Goal: Task Accomplishment & Management: Use online tool/utility

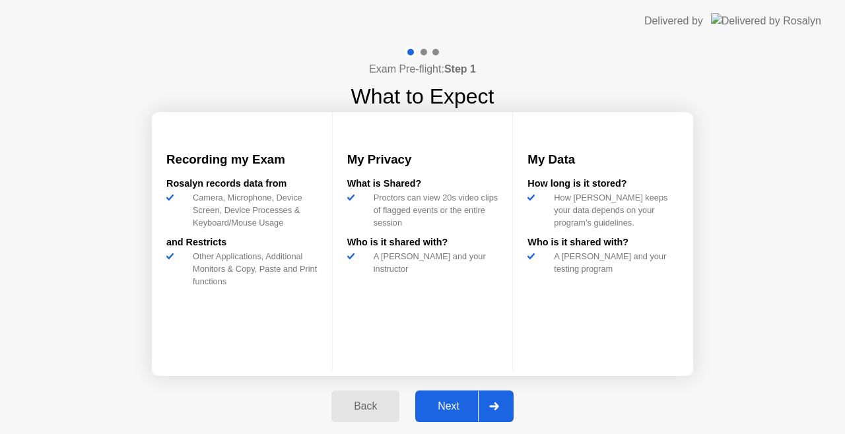
click at [446, 407] on div "Next" at bounding box center [448, 407] width 59 height 12
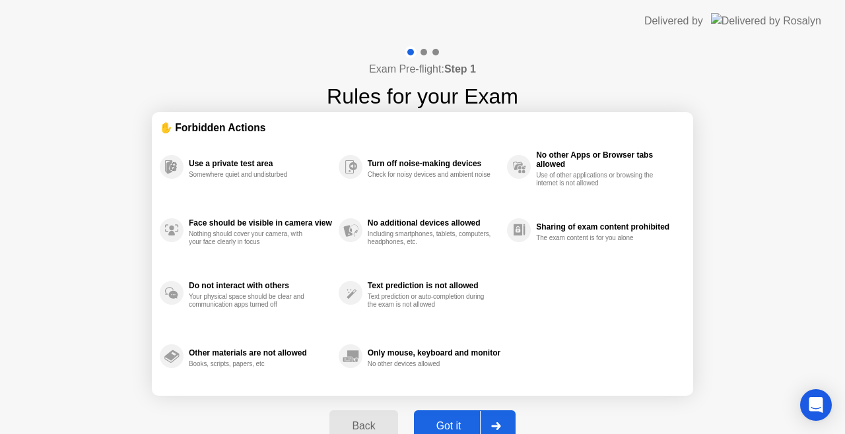
click at [450, 421] on div "Got it" at bounding box center [449, 426] width 62 height 12
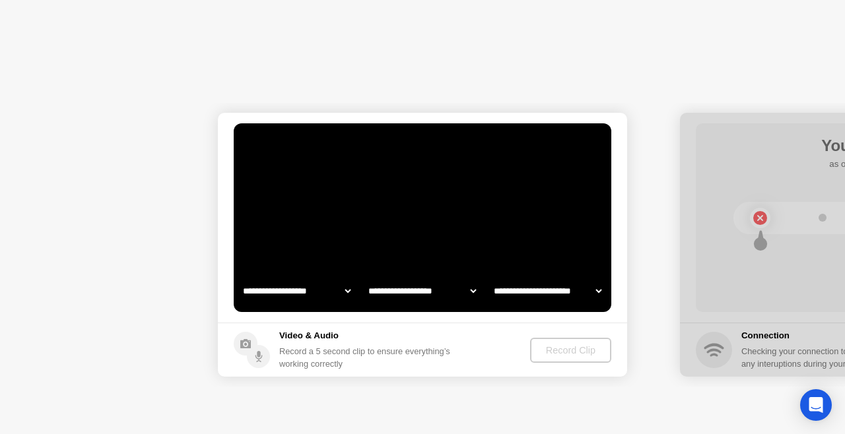
select select "**********"
select select "*******"
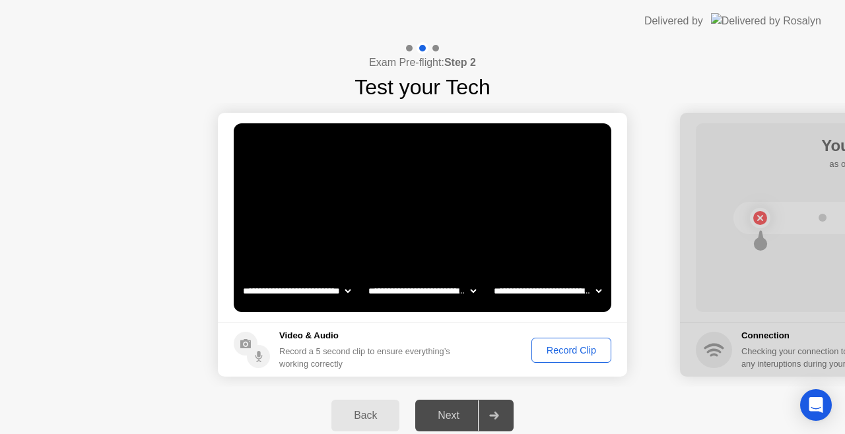
click at [548, 360] on button "Record Clip" at bounding box center [571, 350] width 80 height 25
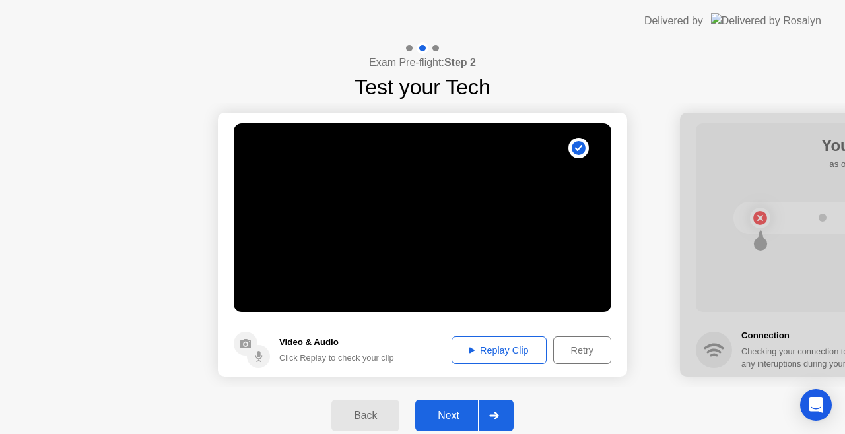
click at [453, 416] on div "Next" at bounding box center [448, 416] width 59 height 12
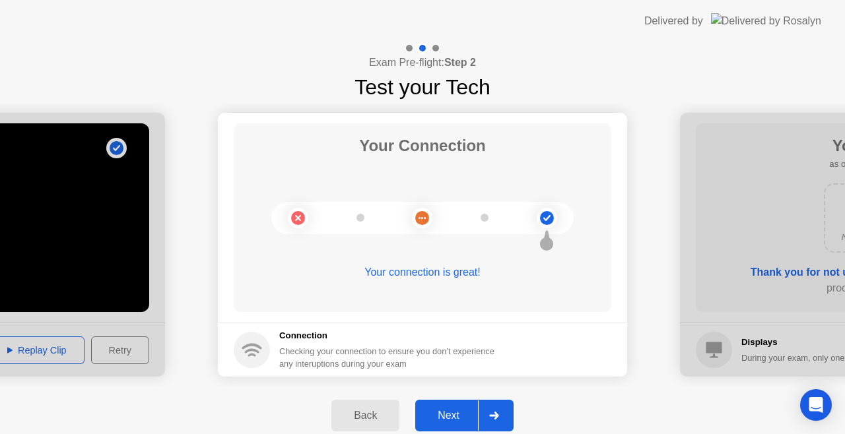
click at [462, 410] on div "Next" at bounding box center [448, 416] width 59 height 12
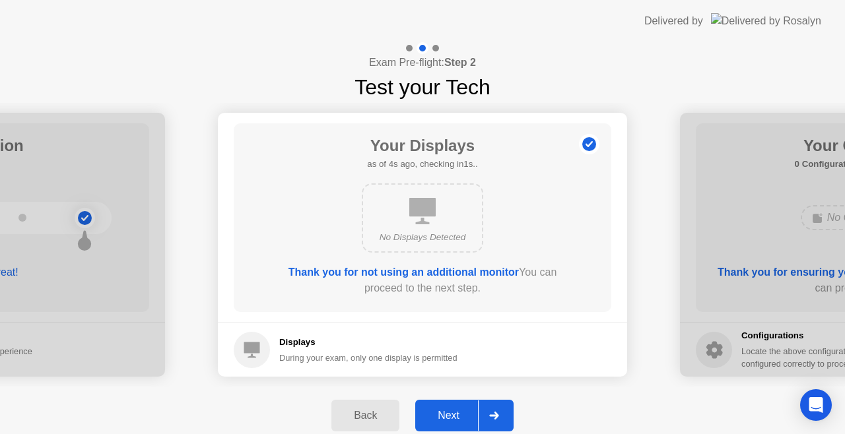
click at [452, 414] on div "Next" at bounding box center [448, 416] width 59 height 12
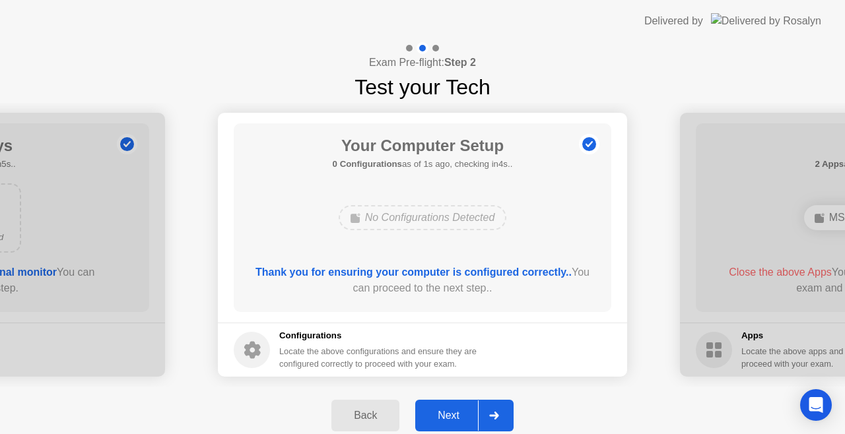
click at [450, 411] on div "Next" at bounding box center [448, 416] width 59 height 12
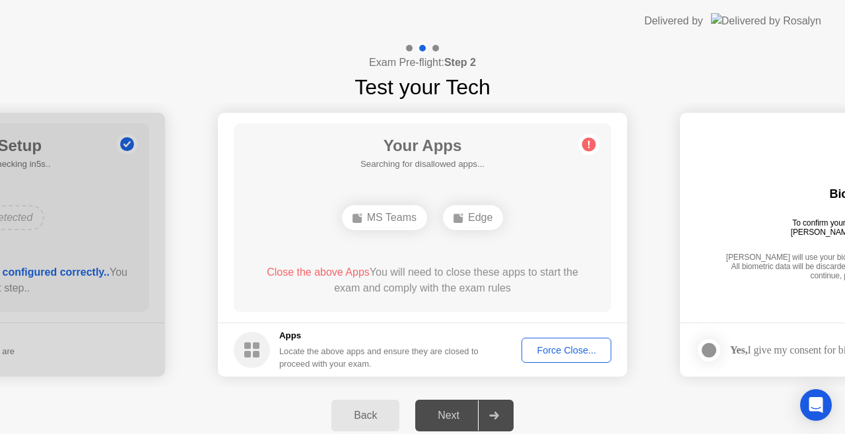
click at [573, 348] on div "Force Close..." at bounding box center [566, 350] width 81 height 11
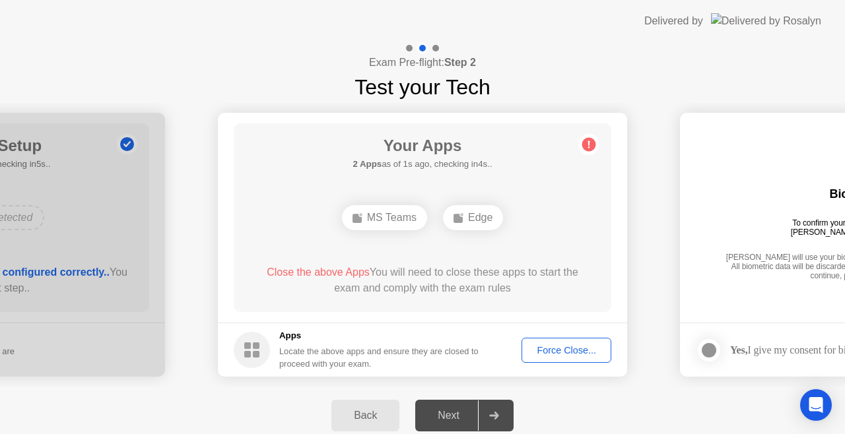
click at [570, 356] on div "Force Close..." at bounding box center [566, 350] width 81 height 11
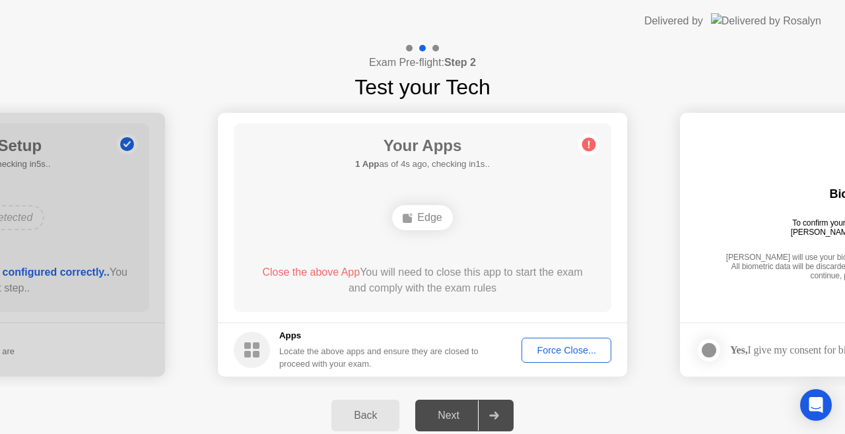
click at [586, 352] on div "Force Close..." at bounding box center [566, 350] width 81 height 11
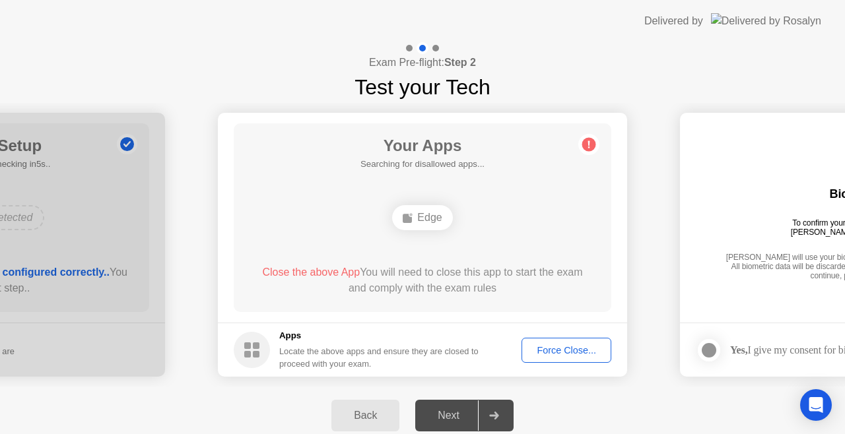
click at [369, 420] on div "Back" at bounding box center [365, 416] width 60 height 12
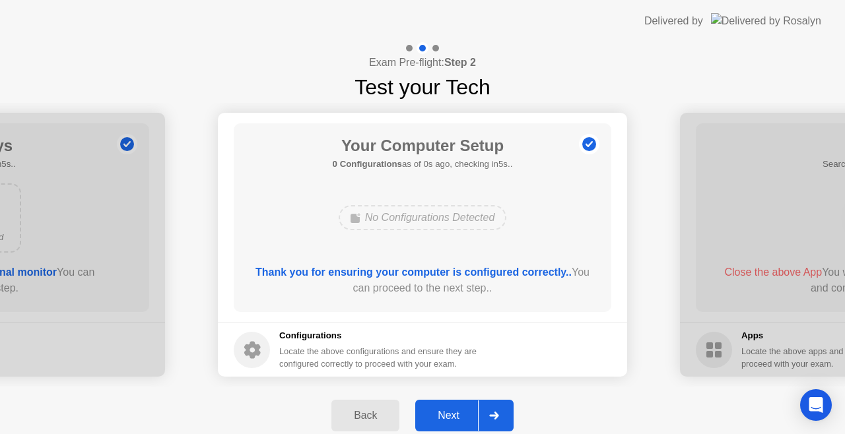
click at [451, 413] on div "Next" at bounding box center [448, 416] width 59 height 12
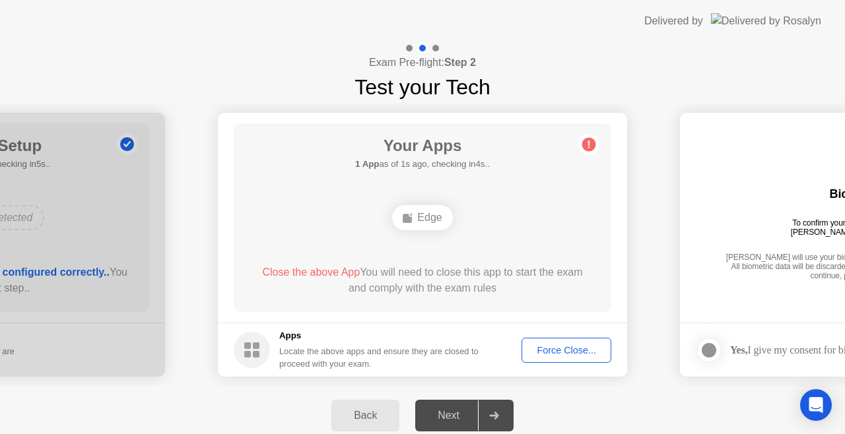
click at [577, 352] on div "Force Close..." at bounding box center [566, 350] width 81 height 11
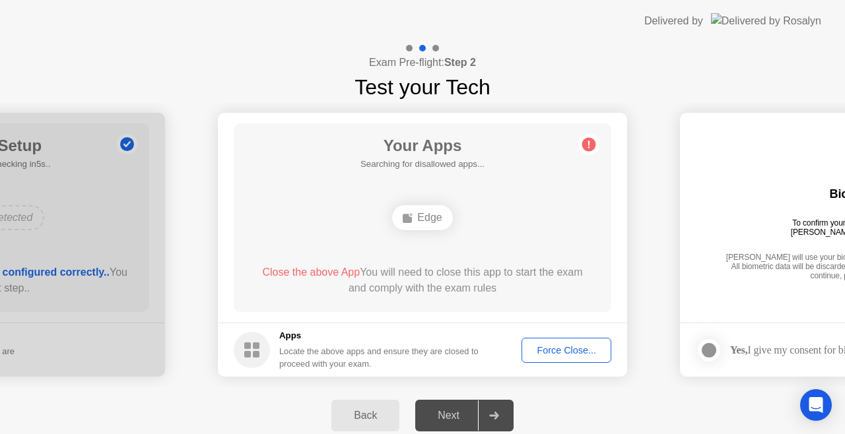
click at [432, 214] on div "Edge" at bounding box center [422, 217] width 60 height 25
click at [355, 418] on div "Back" at bounding box center [365, 416] width 60 height 12
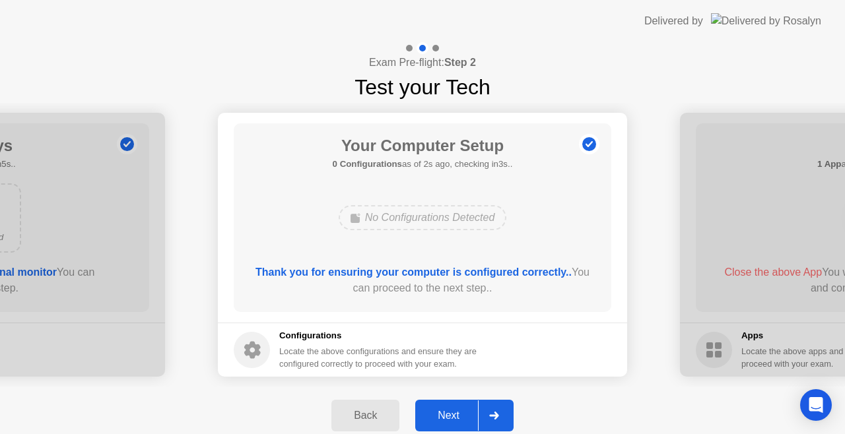
click at [446, 418] on div "Next" at bounding box center [448, 416] width 59 height 12
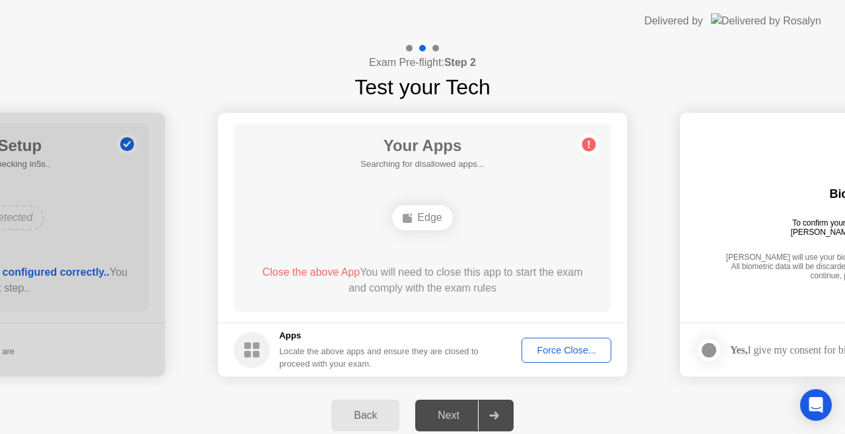
click at [555, 355] on div "Force Close..." at bounding box center [566, 350] width 81 height 11
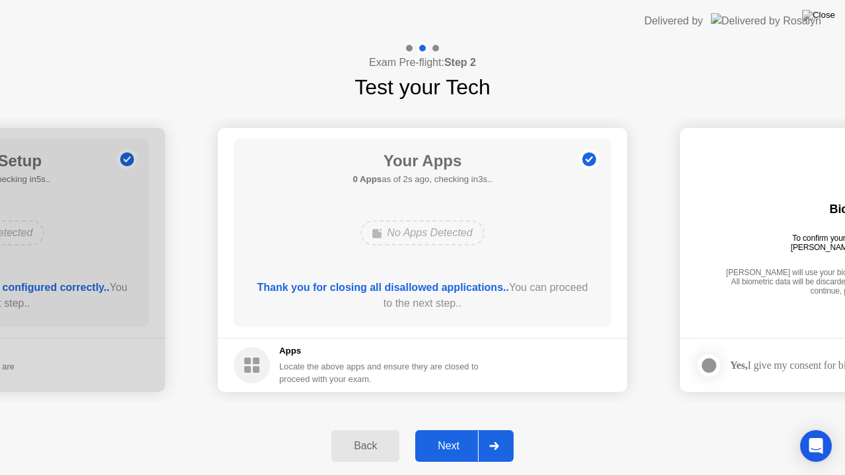
click at [438, 434] on div "Next" at bounding box center [448, 446] width 59 height 12
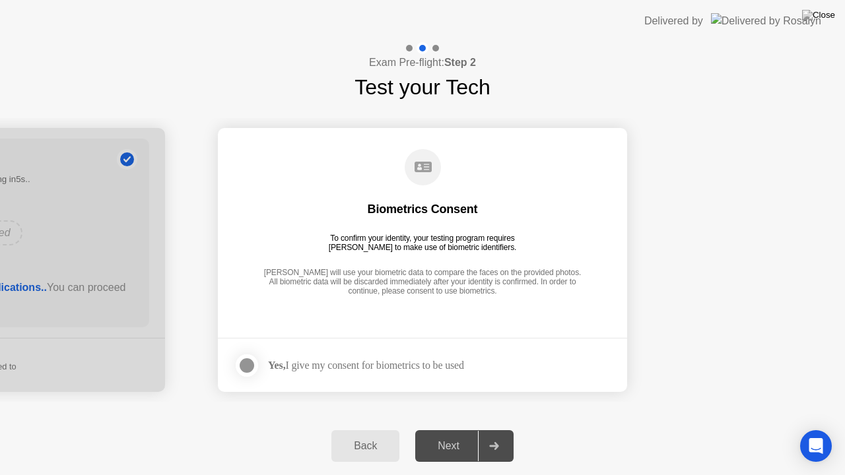
click at [243, 366] on div at bounding box center [247, 366] width 16 height 16
click at [446, 434] on div "Next" at bounding box center [448, 446] width 59 height 12
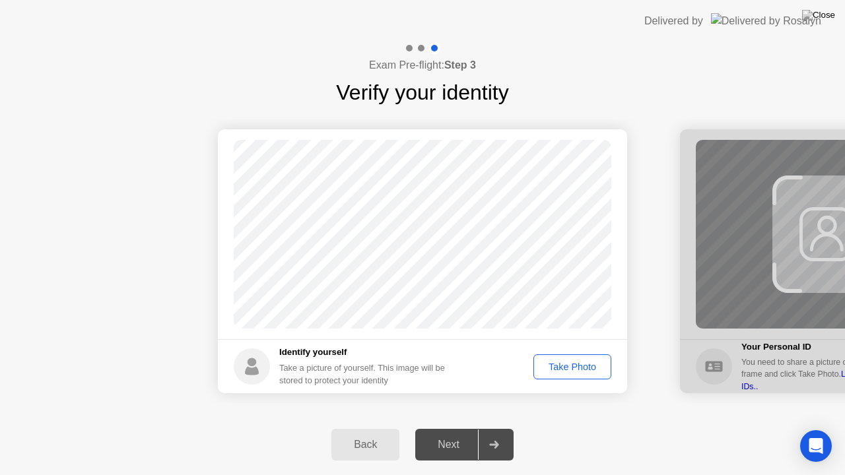
click at [567, 370] on div "Take Photo" at bounding box center [572, 367] width 69 height 11
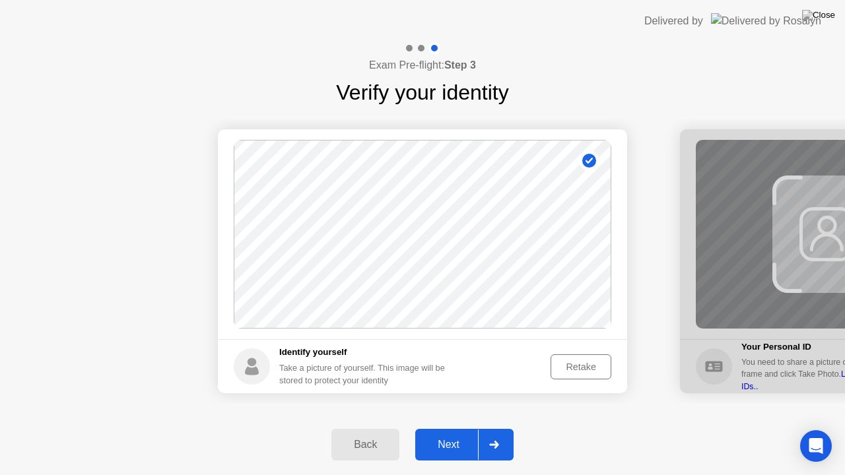
click at [449, 434] on div "Next" at bounding box center [448, 445] width 59 height 12
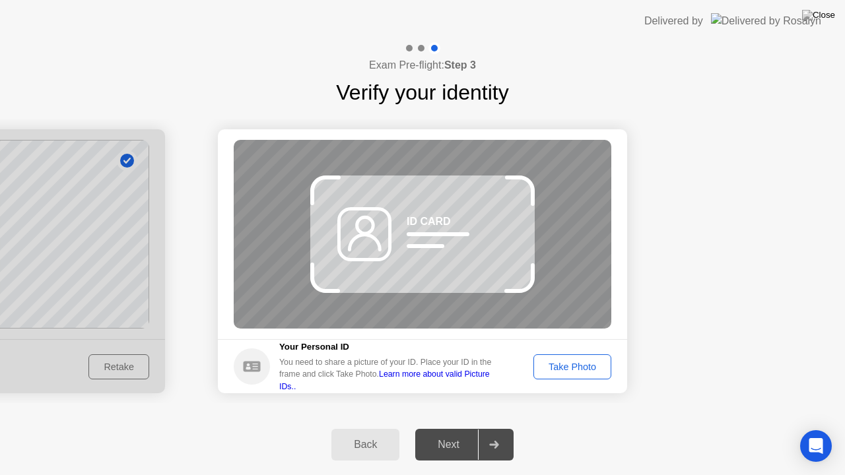
click at [562, 366] on div "Take Photo" at bounding box center [572, 367] width 69 height 11
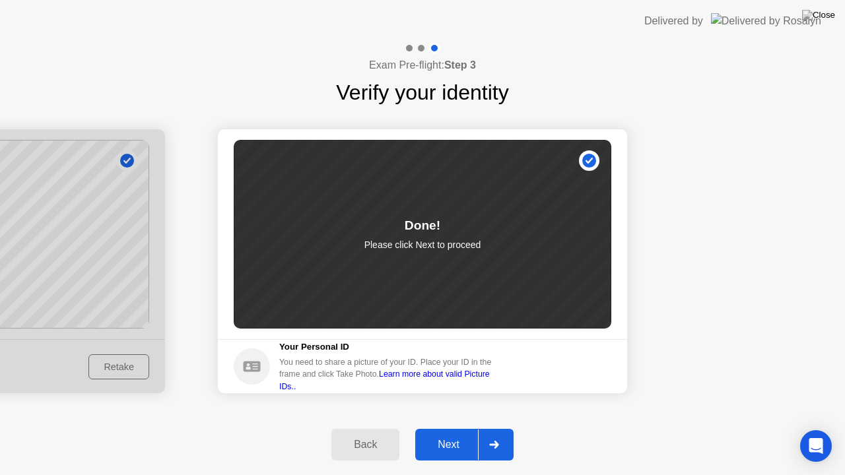
click at [446, 434] on button "Next" at bounding box center [464, 445] width 98 height 32
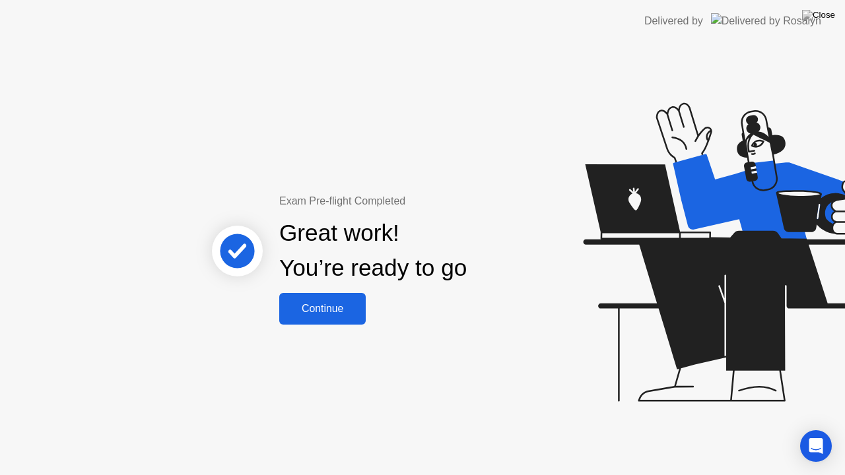
click at [310, 310] on div "Continue" at bounding box center [322, 309] width 79 height 12
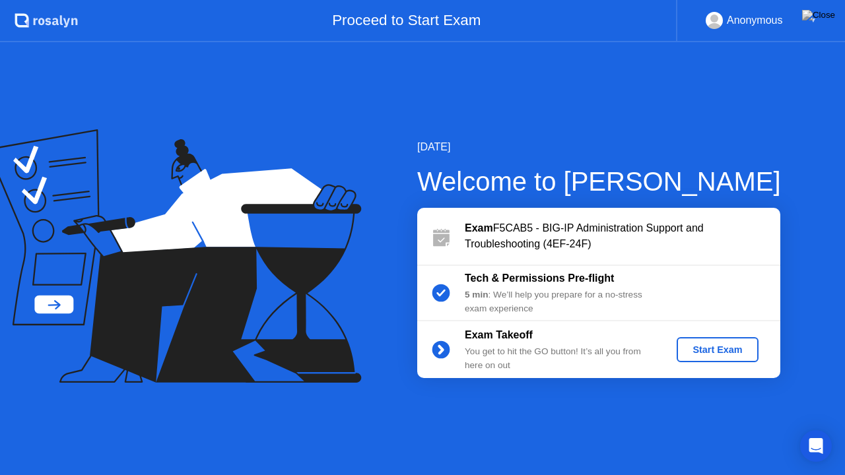
click at [709, 346] on div "Start Exam" at bounding box center [717, 350] width 71 height 11
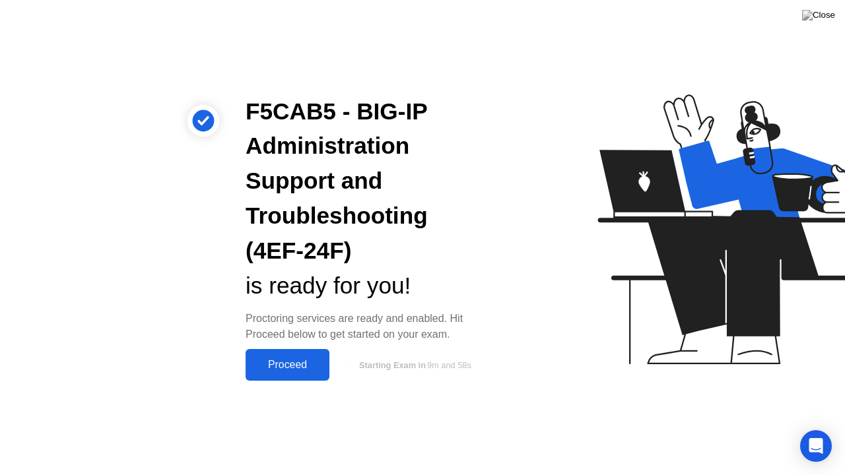
click at [297, 355] on button "Proceed" at bounding box center [288, 365] width 84 height 32
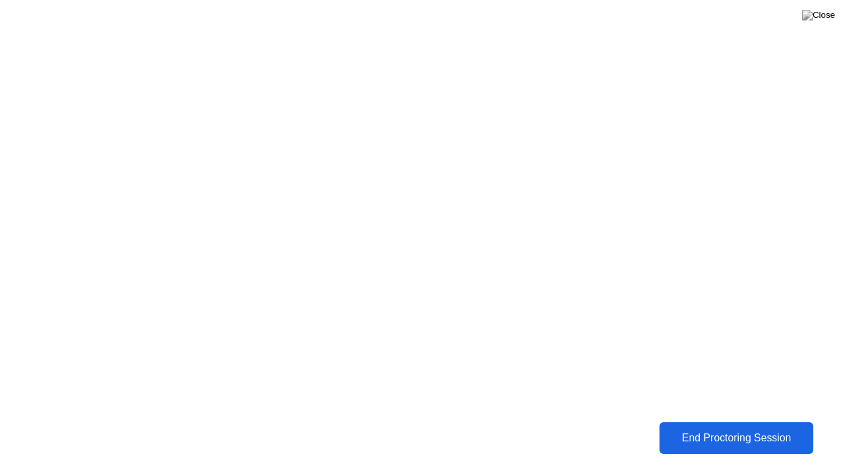
click at [684, 434] on div "End Proctoring Session" at bounding box center [736, 438] width 146 height 12
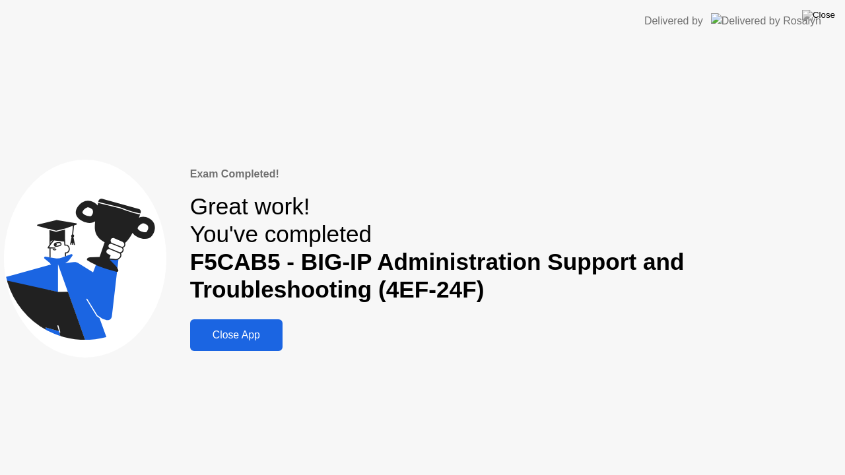
click at [228, 345] on button "Close App" at bounding box center [236, 335] width 92 height 32
